Goal: Transaction & Acquisition: Purchase product/service

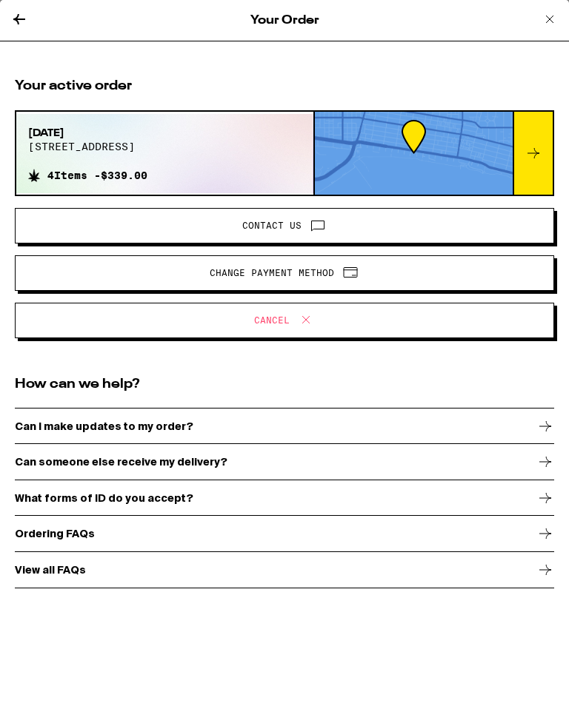
click at [21, 30] on button at bounding box center [19, 20] width 18 height 20
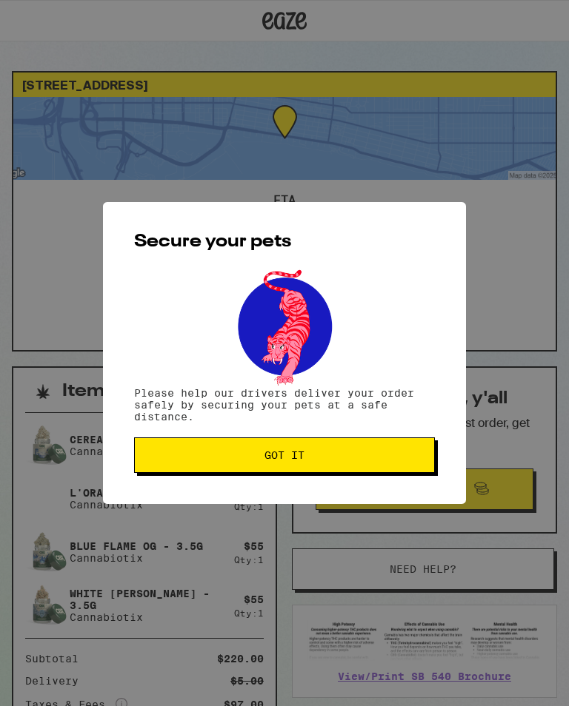
click at [387, 451] on button "Got it" at bounding box center [284, 456] width 301 height 36
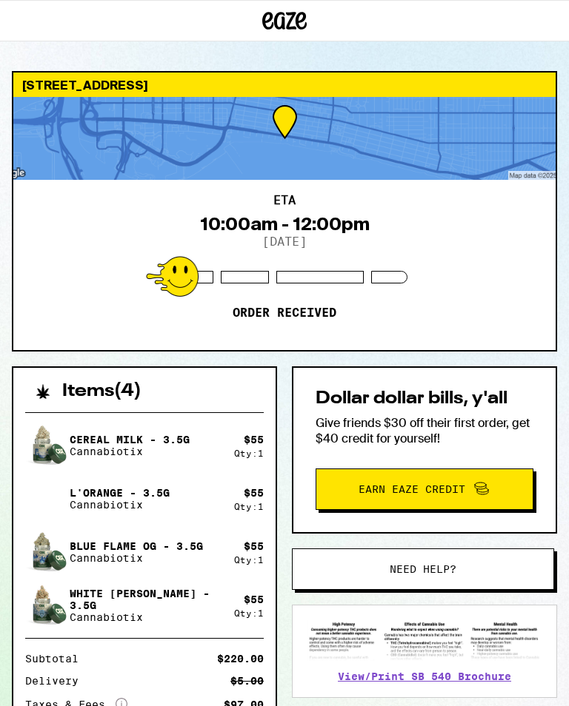
click at [474, 572] on span "Need help?" at bounding box center [423, 569] width 160 height 10
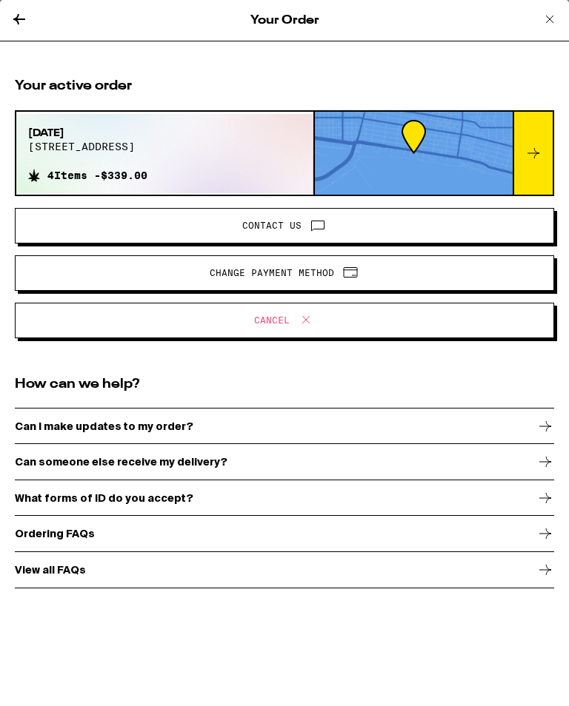
click at [302, 323] on icon at bounding box center [306, 320] width 18 height 18
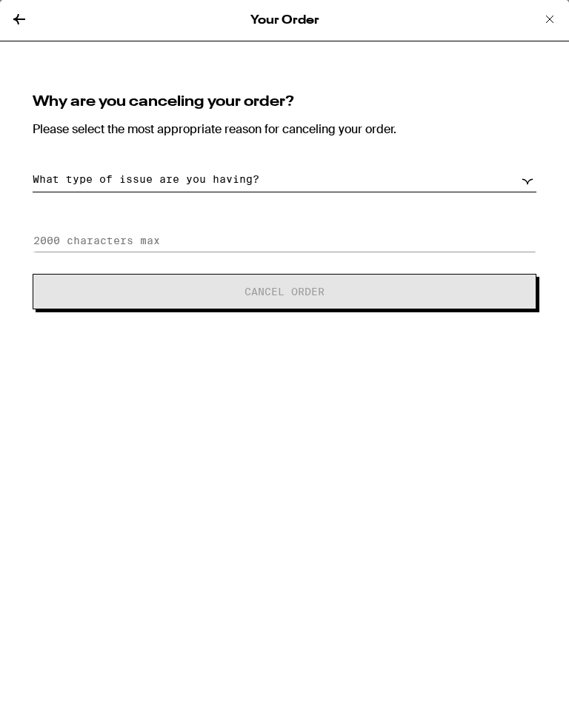
click at [525, 175] on select "What type of issue are you having? Order taking too long Order arriving too soo…" at bounding box center [285, 180] width 504 height 26
click at [440, 224] on div "Why are you canceling your order? Please select the most appropriate reason for…" at bounding box center [284, 202] width 539 height 250
click at [531, 176] on select "What type of issue are you having? Order taking too long Order arriving too soo…" at bounding box center [285, 180] width 504 height 26
select select "unable-receive-order"
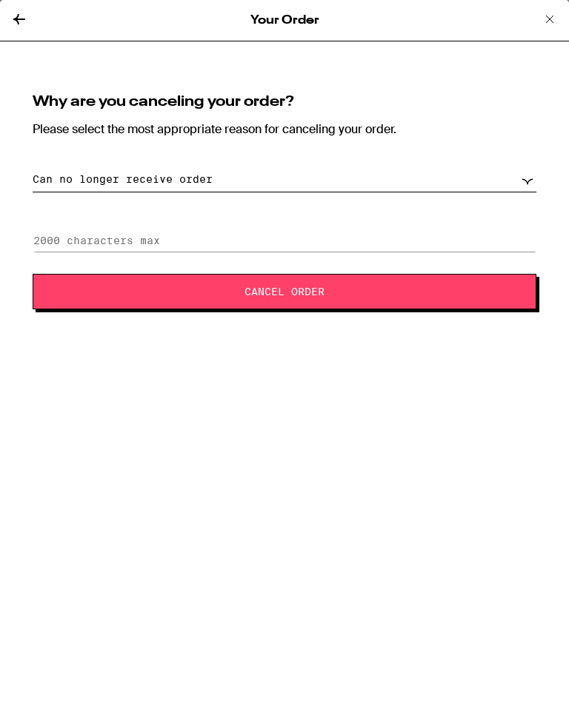
click at [418, 297] on span "Cancel Order" at bounding box center [285, 292] width 384 height 10
